Goal: Use online tool/utility: Utilize a website feature to perform a specific function

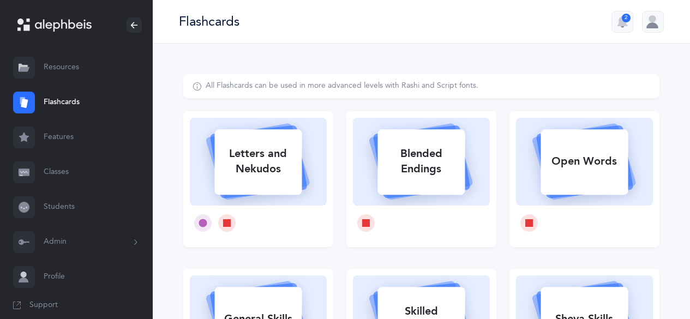
select select
select select "single"
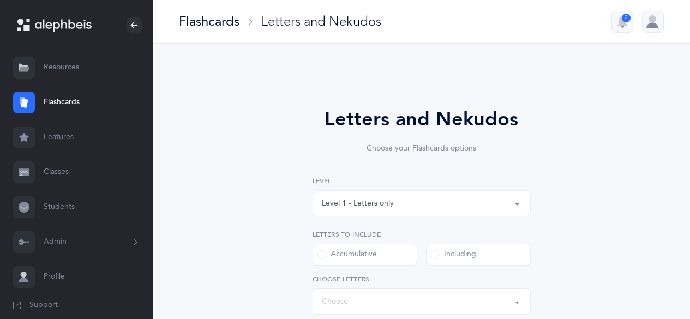
select select "27"
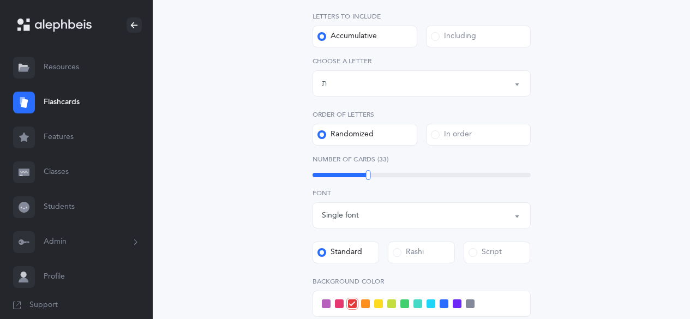
click at [479, 38] on label "Including" at bounding box center [478, 37] width 105 height 22
click at [0, 0] on input "Including" at bounding box center [0, 0] width 0 height 0
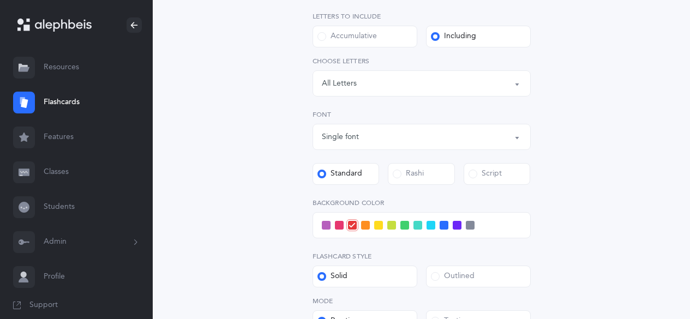
click at [478, 75] on div "Letters: All Letters" at bounding box center [421, 83] width 199 height 19
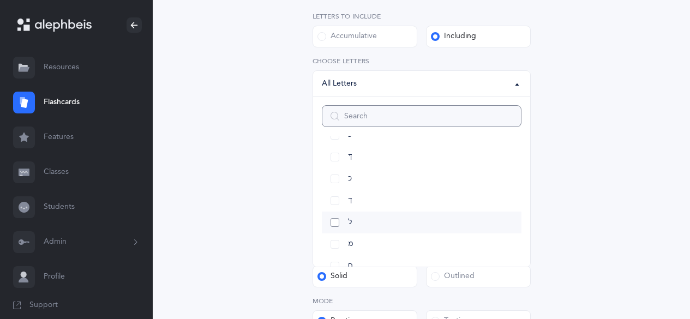
scroll to position [273, 0]
click at [338, 146] on link "כּ" at bounding box center [421, 145] width 199 height 22
select select "82"
click at [336, 244] on link "כ" at bounding box center [421, 243] width 199 height 22
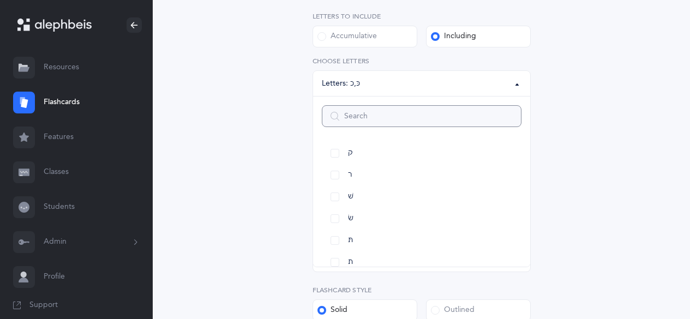
scroll to position [628, 0]
click at [333, 224] on link "תּ" at bounding box center [421, 225] width 199 height 22
click at [332, 245] on link "ת" at bounding box center [421, 247] width 199 height 22
click at [291, 235] on div "Letters and Nekudos Choose your Flashcards options Level 1 - Letters only Level…" at bounding box center [421, 152] width 279 height 531
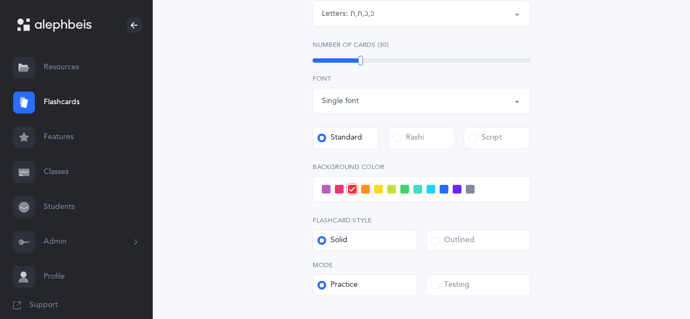
scroll to position [273, 0]
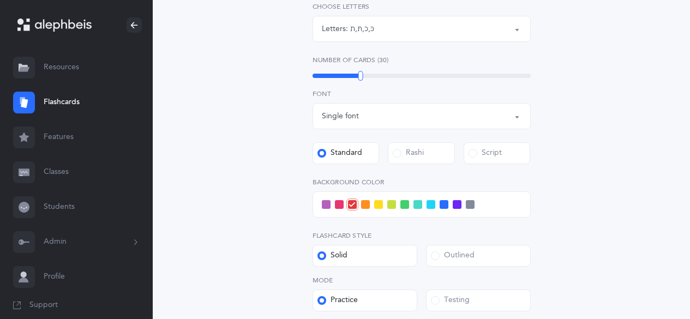
click at [379, 206] on span at bounding box center [378, 204] width 9 height 9
click at [0, 0] on input "checkbox" at bounding box center [0, 0] width 0 height 0
click at [392, 208] on span at bounding box center [391, 204] width 9 height 9
click at [0, 0] on input "checkbox" at bounding box center [0, 0] width 0 height 0
click at [404, 206] on span at bounding box center [404, 204] width 9 height 9
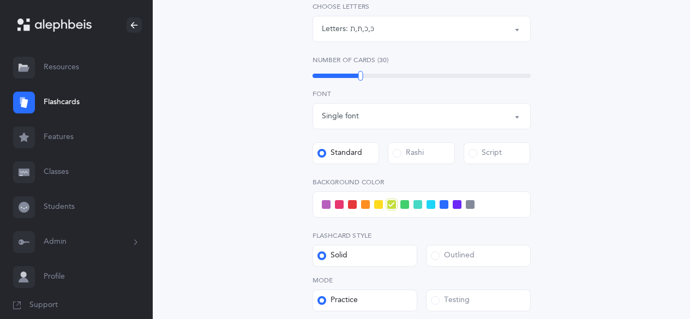
click at [0, 0] on input "checkbox" at bounding box center [0, 0] width 0 height 0
click at [416, 208] on span at bounding box center [417, 204] width 9 height 9
click at [0, 0] on input "checkbox" at bounding box center [0, 0] width 0 height 0
click at [430, 207] on span at bounding box center [430, 204] width 9 height 9
click at [0, 0] on input "checkbox" at bounding box center [0, 0] width 0 height 0
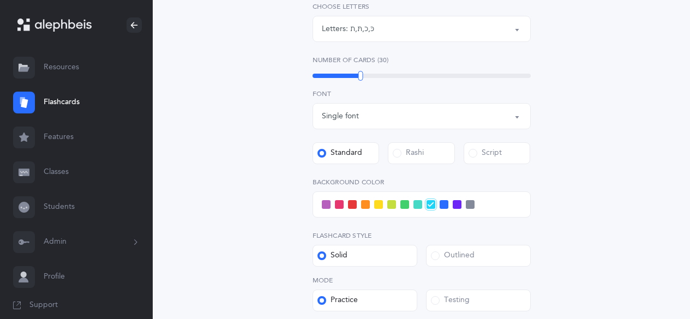
click at [440, 208] on span at bounding box center [443, 204] width 9 height 9
click at [0, 0] on input "checkbox" at bounding box center [0, 0] width 0 height 0
click at [426, 207] on span at bounding box center [430, 204] width 9 height 9
click at [0, 0] on input "checkbox" at bounding box center [0, 0] width 0 height 0
click at [442, 207] on span at bounding box center [443, 204] width 9 height 9
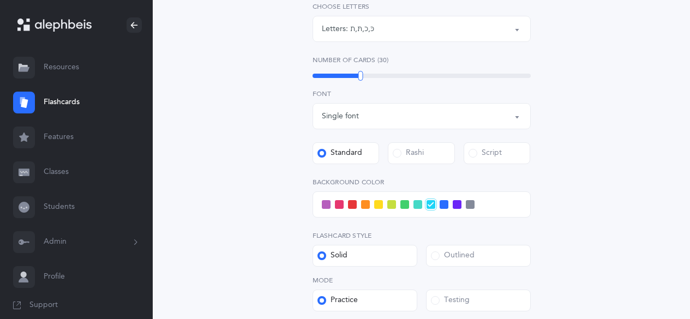
click at [0, 0] on input "checkbox" at bounding box center [0, 0] width 0 height 0
click at [415, 206] on span at bounding box center [417, 204] width 9 height 9
click at [0, 0] on input "checkbox" at bounding box center [0, 0] width 0 height 0
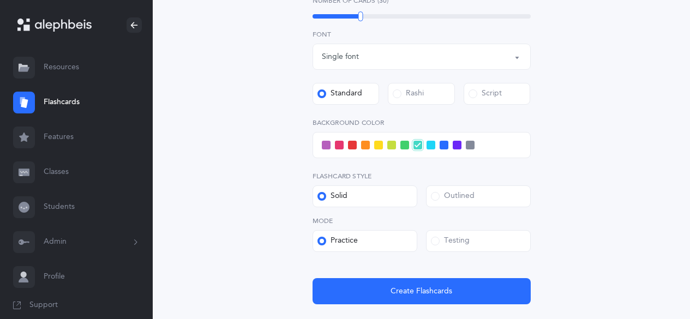
scroll to position [327, 0]
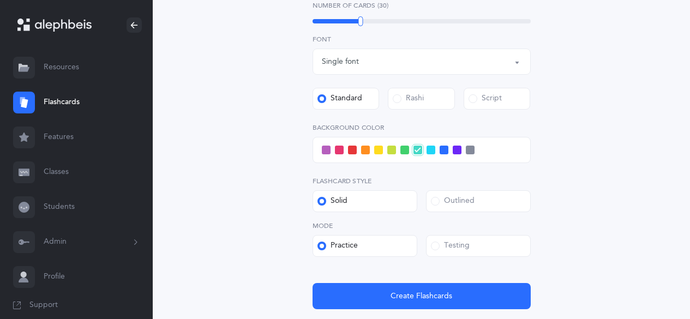
click at [447, 198] on div "Outlined" at bounding box center [453, 201] width 44 height 11
click at [0, 0] on input "Outlined" at bounding box center [0, 0] width 0 height 0
click at [442, 247] on div "Testing" at bounding box center [450, 245] width 39 height 11
click at [0, 0] on input "Testing" at bounding box center [0, 0] width 0 height 0
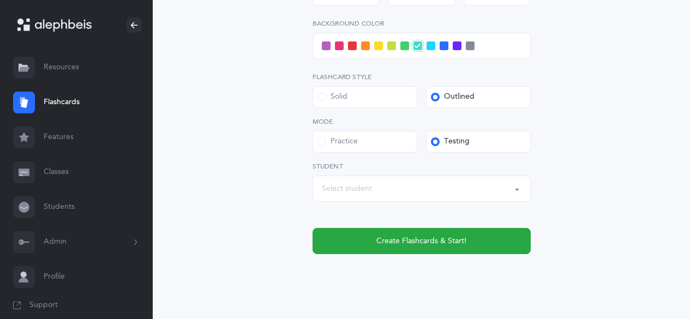
scroll to position [436, 0]
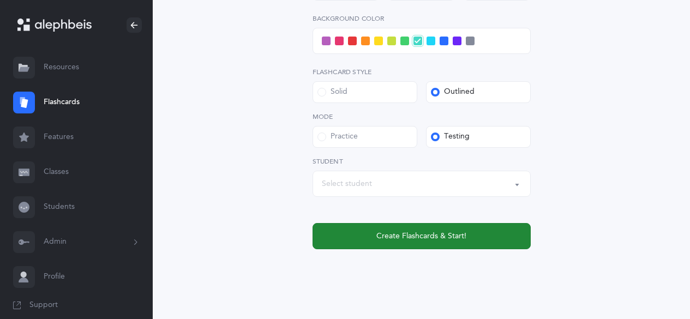
click at [446, 240] on span "Create Flashcards & Start!" at bounding box center [421, 236] width 90 height 11
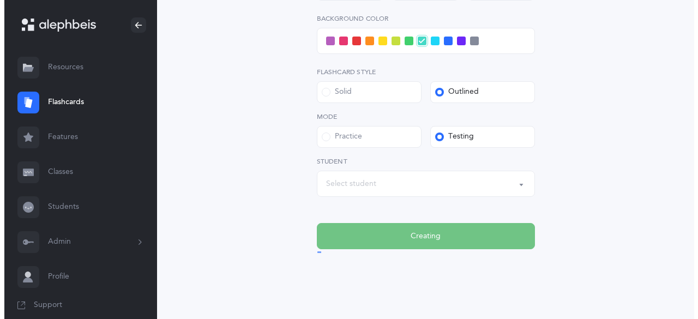
scroll to position [0, 0]
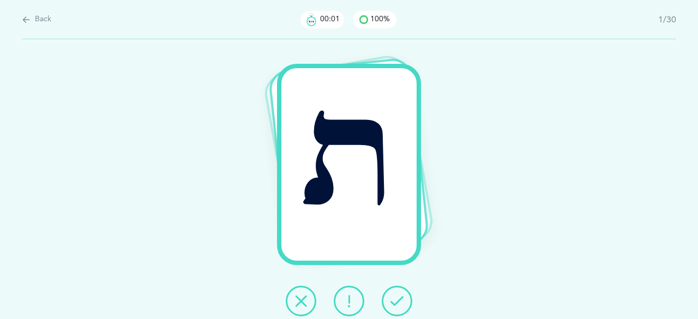
click at [394, 293] on button at bounding box center [397, 301] width 31 height 31
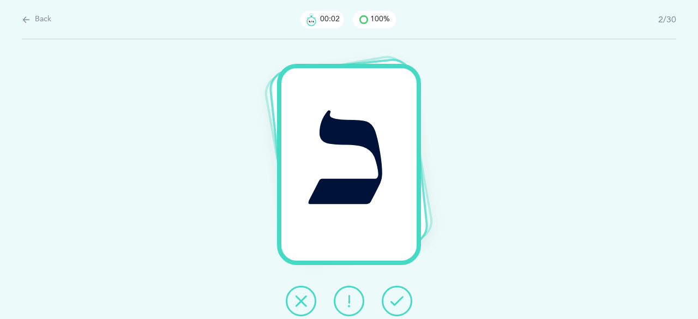
click at [395, 293] on button at bounding box center [397, 301] width 31 height 31
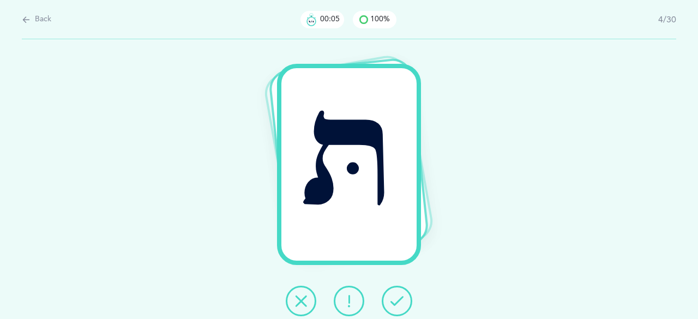
click at [396, 293] on button at bounding box center [397, 301] width 31 height 31
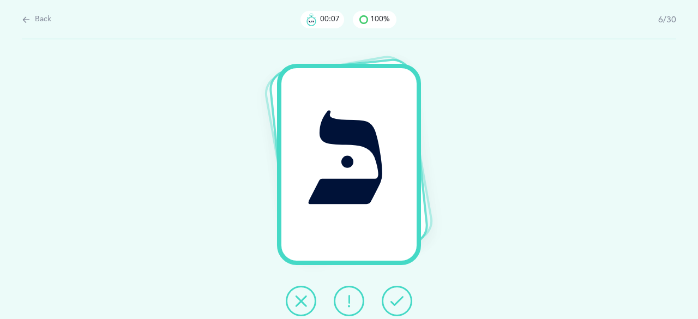
click at [396, 293] on button at bounding box center [397, 301] width 31 height 31
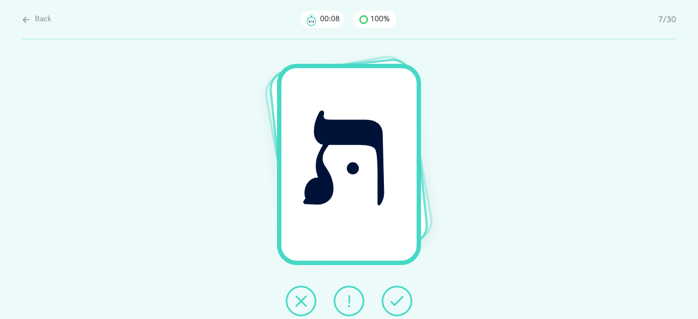
click at [396, 293] on button at bounding box center [397, 301] width 31 height 31
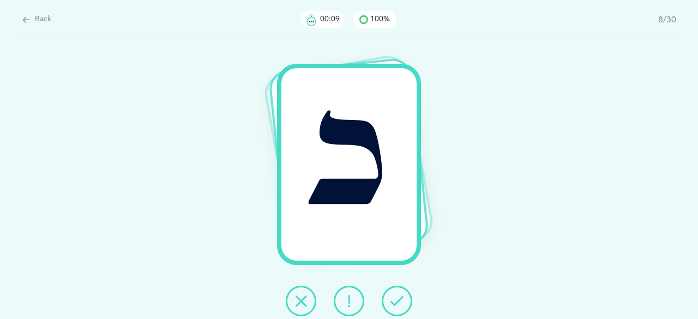
click at [396, 293] on button at bounding box center [397, 301] width 31 height 31
click at [396, 292] on button at bounding box center [397, 301] width 31 height 31
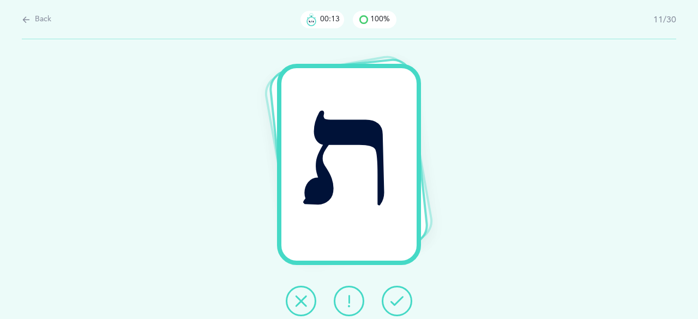
click at [395, 292] on button at bounding box center [397, 301] width 31 height 31
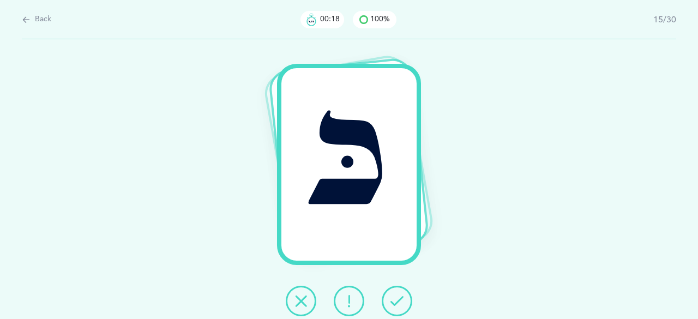
click at [395, 292] on button at bounding box center [397, 301] width 31 height 31
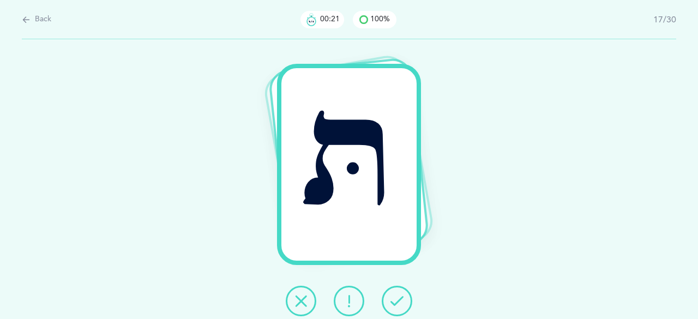
click at [395, 292] on button at bounding box center [397, 301] width 31 height 31
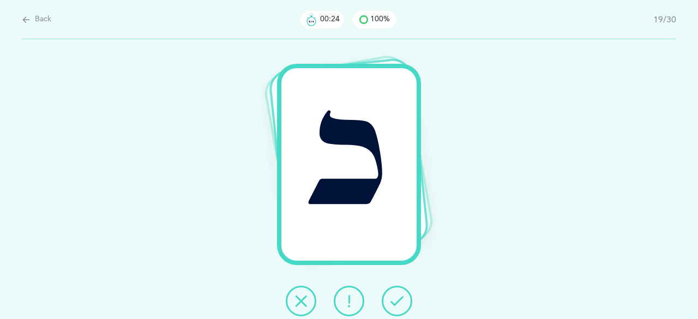
click at [395, 293] on button at bounding box center [397, 301] width 31 height 31
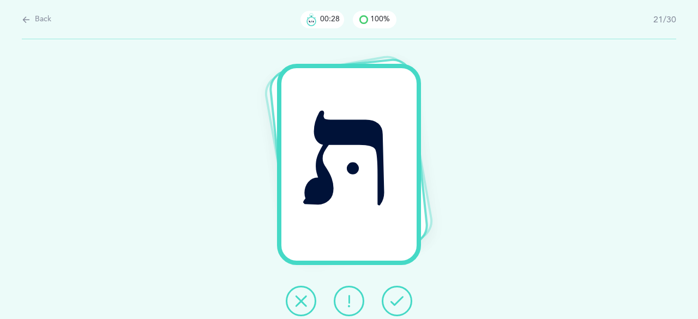
click at [395, 293] on button at bounding box center [397, 301] width 31 height 31
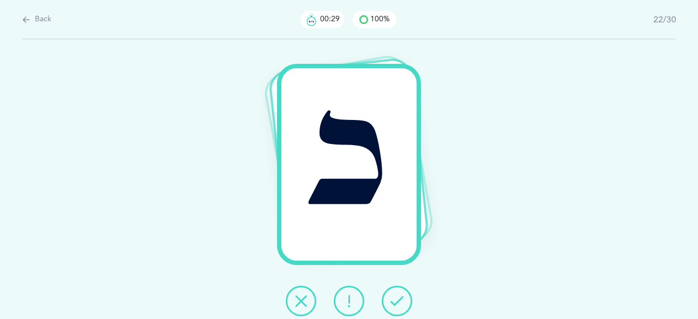
click at [395, 293] on button at bounding box center [397, 301] width 31 height 31
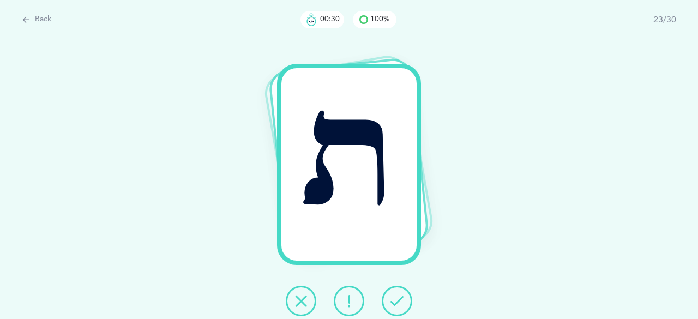
click at [395, 293] on button at bounding box center [397, 301] width 31 height 31
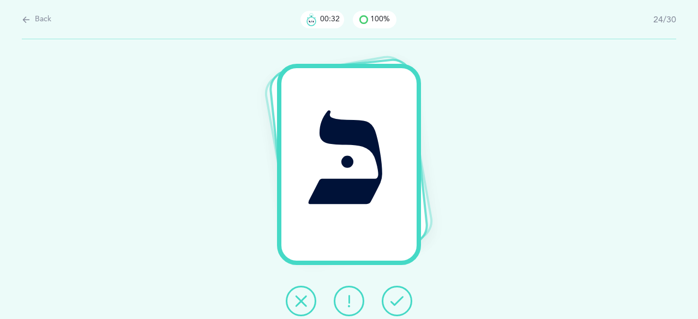
click at [395, 293] on button at bounding box center [397, 301] width 31 height 31
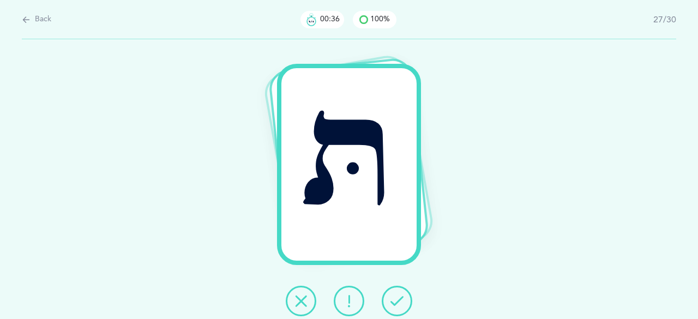
click at [395, 293] on button at bounding box center [397, 301] width 31 height 31
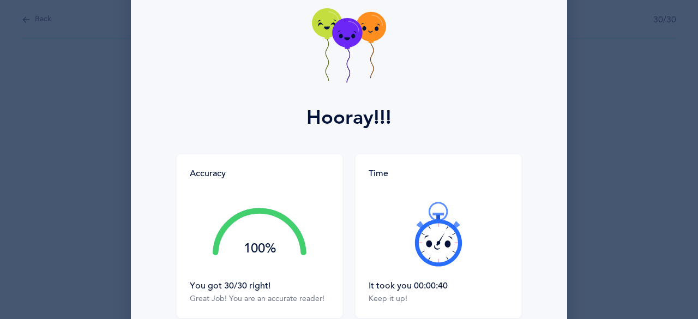
scroll to position [109, 0]
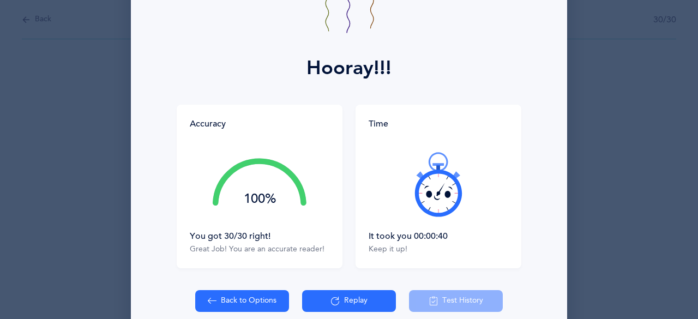
click at [426, 204] on icon at bounding box center [438, 184] width 65 height 65
click at [426, 204] on div at bounding box center [438, 184] width 140 height 92
click at [336, 297] on button "Replay" at bounding box center [349, 301] width 94 height 22
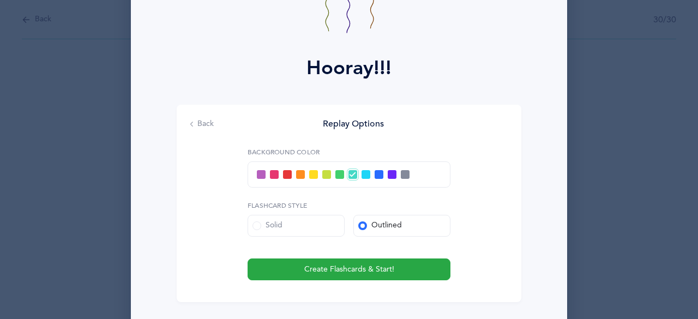
click at [285, 175] on span at bounding box center [287, 174] width 9 height 9
click at [0, 0] on input "checkbox" at bounding box center [0, 0] width 0 height 0
click at [401, 176] on span at bounding box center [405, 174] width 9 height 9
click at [0, 0] on input "checkbox" at bounding box center [0, 0] width 0 height 0
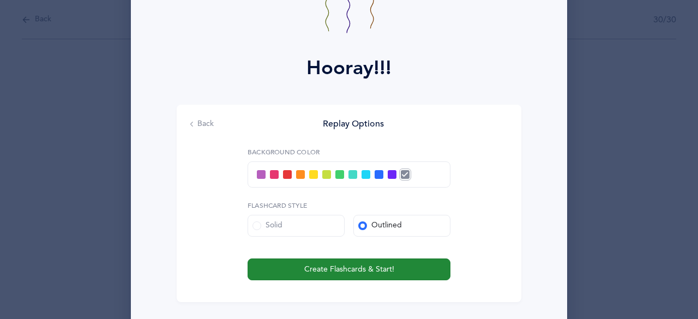
click at [366, 274] on span "Create Flashcards & Start!" at bounding box center [349, 269] width 90 height 11
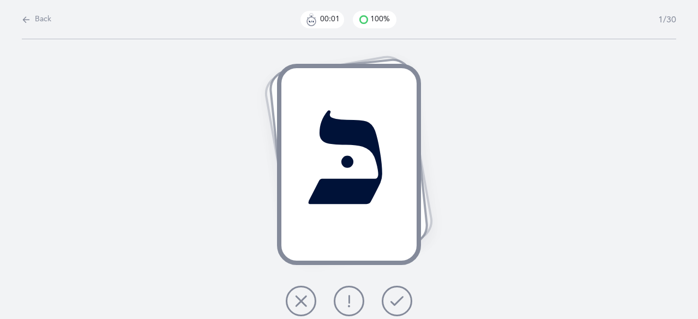
click at [392, 295] on icon at bounding box center [396, 300] width 13 height 13
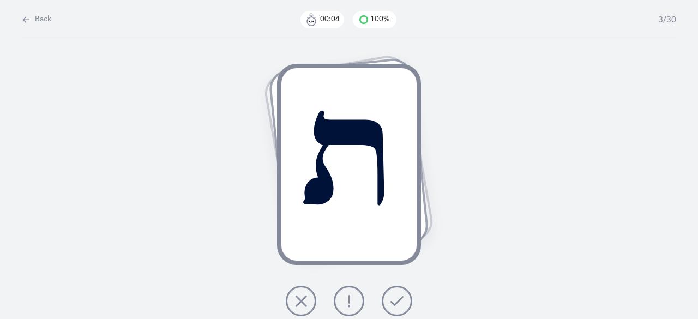
click at [392, 295] on icon at bounding box center [396, 300] width 13 height 13
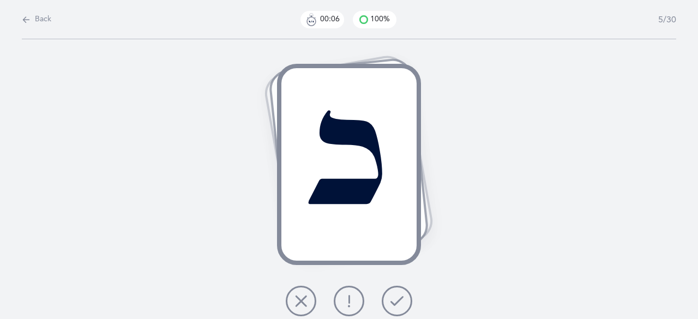
click at [392, 295] on icon at bounding box center [396, 300] width 13 height 13
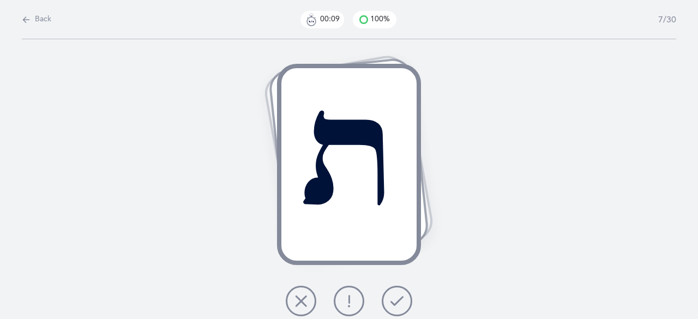
click at [392, 295] on icon at bounding box center [396, 300] width 13 height 13
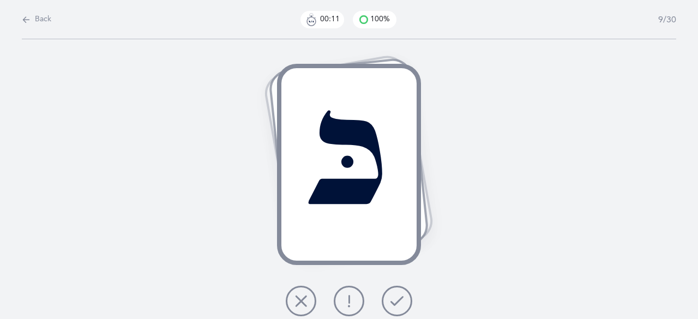
click at [392, 295] on icon at bounding box center [396, 300] width 13 height 13
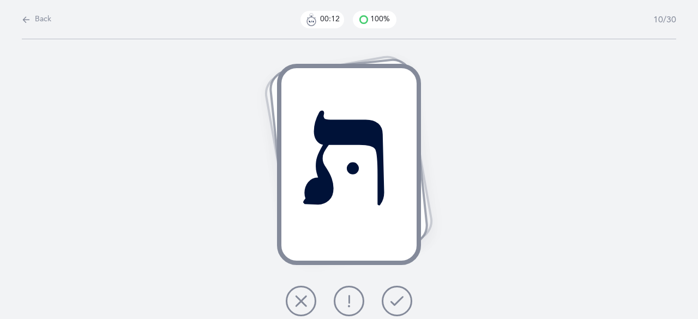
click at [392, 295] on icon at bounding box center [396, 300] width 13 height 13
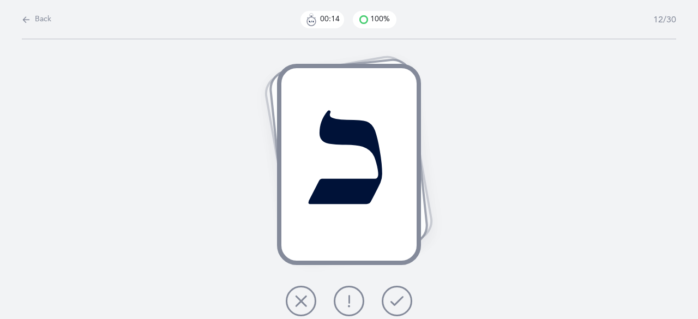
click at [392, 295] on icon at bounding box center [396, 300] width 13 height 13
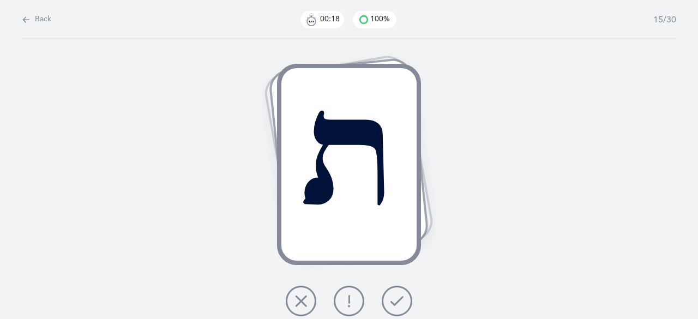
click at [396, 300] on icon at bounding box center [396, 300] width 13 height 13
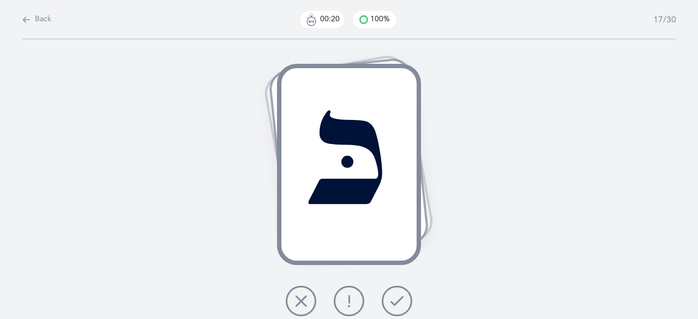
click at [396, 300] on icon at bounding box center [396, 300] width 13 height 13
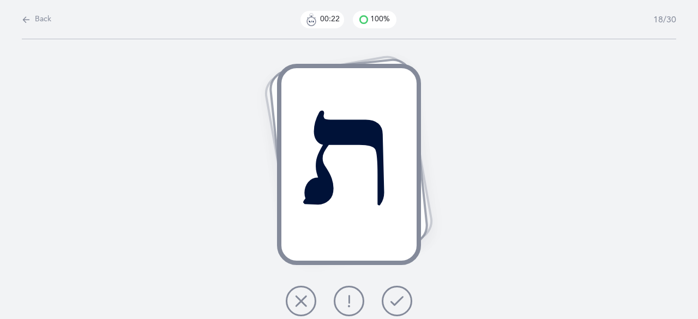
click at [396, 300] on icon at bounding box center [396, 300] width 13 height 13
click at [395, 300] on icon at bounding box center [396, 300] width 13 height 13
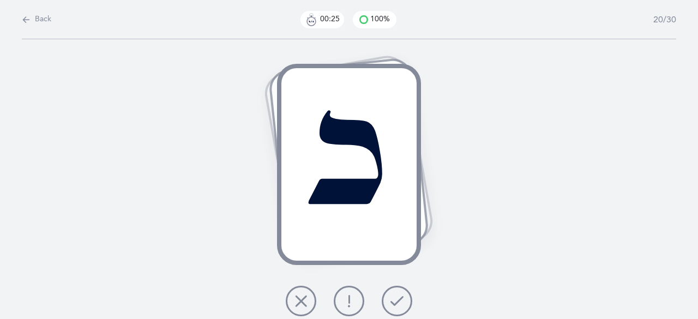
click at [395, 300] on icon at bounding box center [396, 300] width 13 height 13
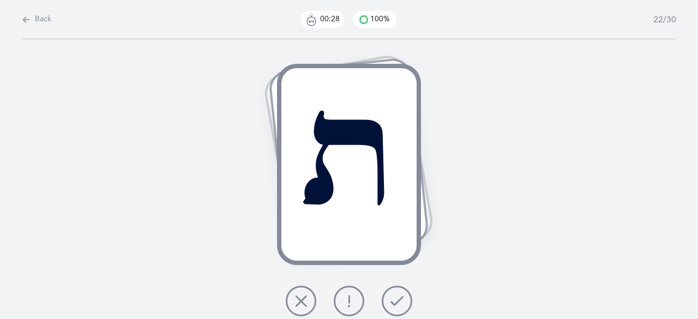
click at [393, 300] on icon at bounding box center [396, 300] width 13 height 13
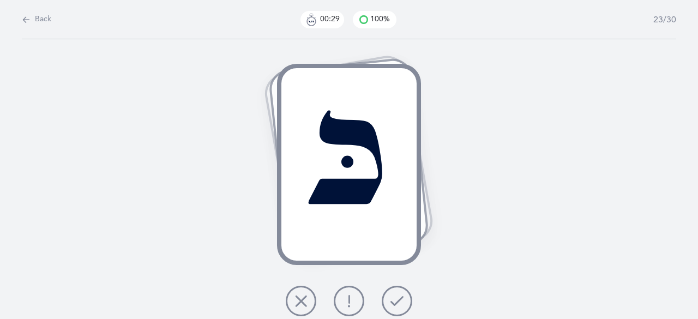
click at [393, 300] on icon at bounding box center [396, 300] width 13 height 13
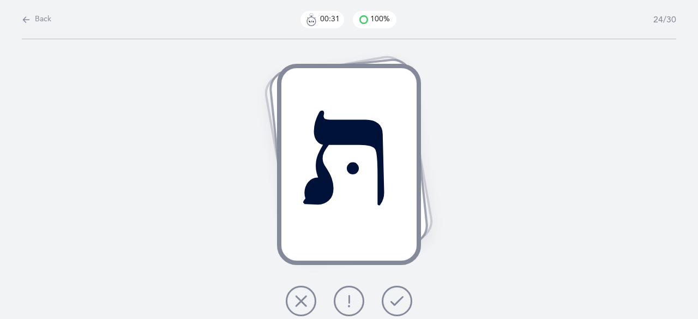
click at [393, 300] on icon at bounding box center [396, 300] width 13 height 13
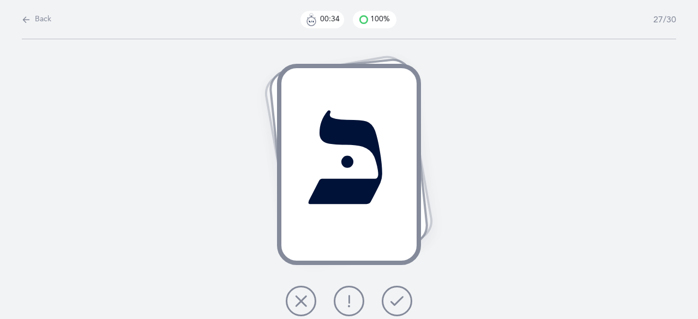
click at [393, 300] on icon at bounding box center [396, 300] width 13 height 13
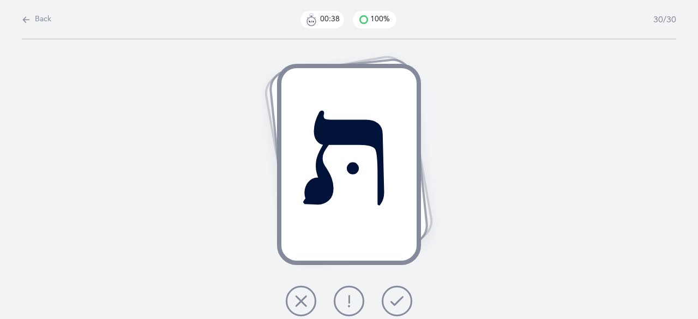
click at [393, 300] on icon at bounding box center [396, 300] width 13 height 13
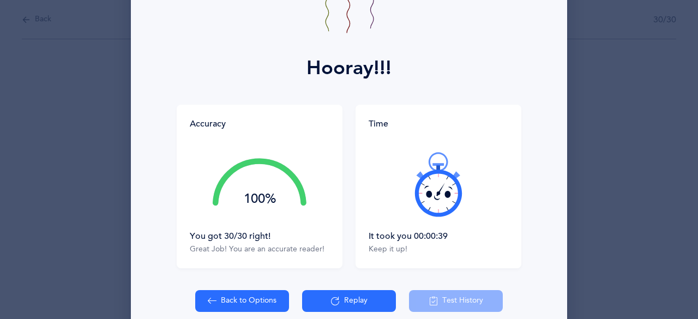
click at [436, 191] on icon at bounding box center [440, 190] width 9 height 14
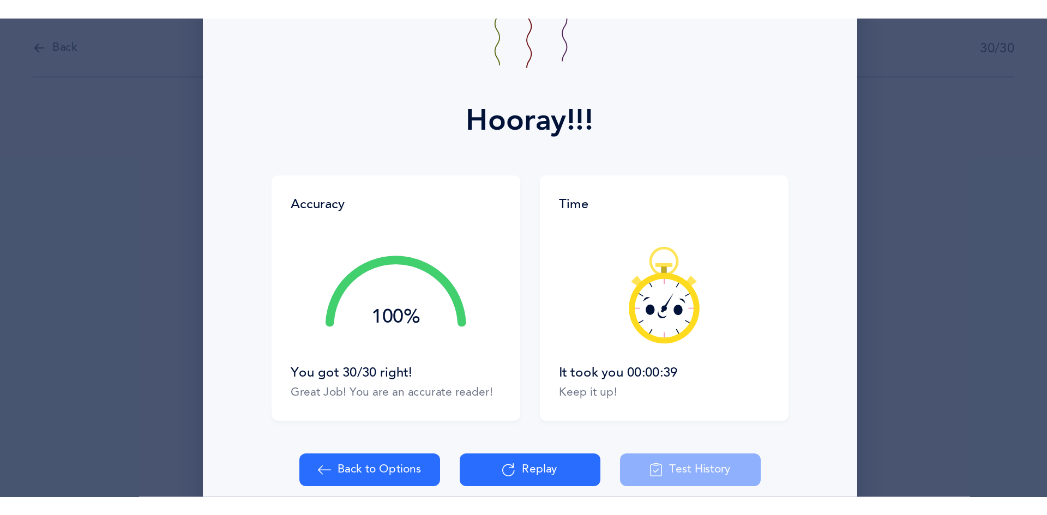
scroll to position [0, 0]
